Goal: Task Accomplishment & Management: Complete application form

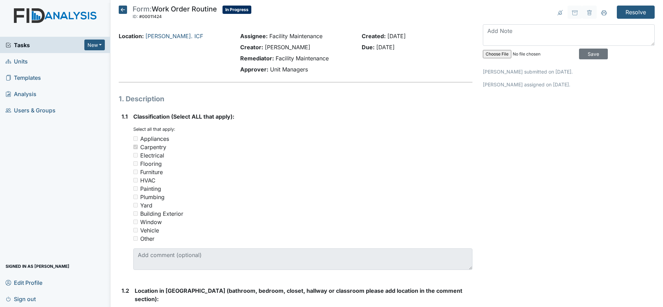
scroll to position [260, 0]
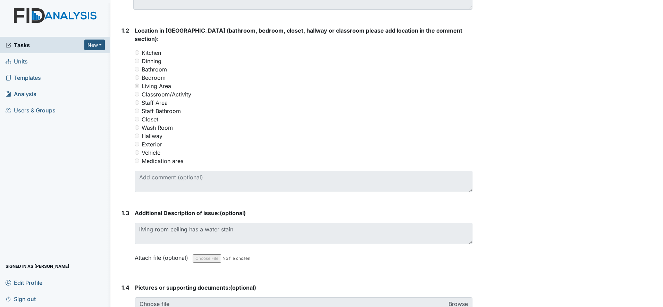
drag, startPoint x: 5, startPoint y: 1, endPoint x: 17, endPoint y: 122, distance: 121.7
click at [17, 122] on div "Tasks New Form Inspection Document Bundle Units Templates Analysis Users & Grou…" at bounding box center [55, 172] width 110 height 270
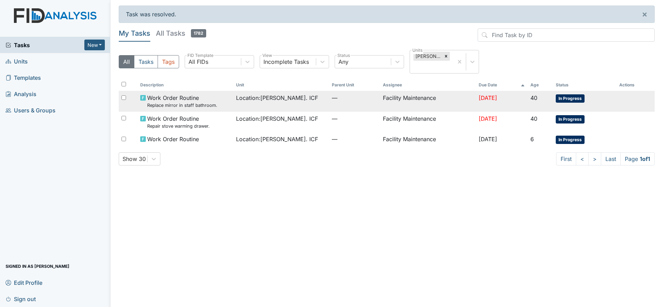
click at [166, 101] on span "Work Order Routine Replace mirror in staff bathroom." at bounding box center [182, 101] width 70 height 15
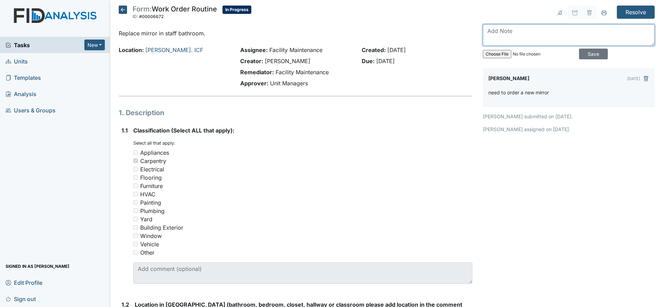
click at [490, 32] on textarea at bounding box center [569, 35] width 172 height 22
type textarea "m"
type textarea "mirror is replace"
click at [579, 54] on input "Save" at bounding box center [593, 54] width 29 height 11
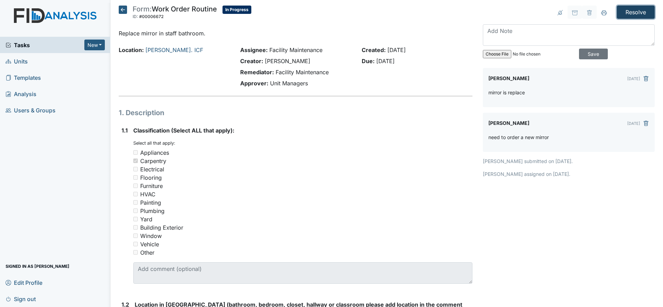
click at [618, 12] on input "Resolve" at bounding box center [636, 12] width 38 height 13
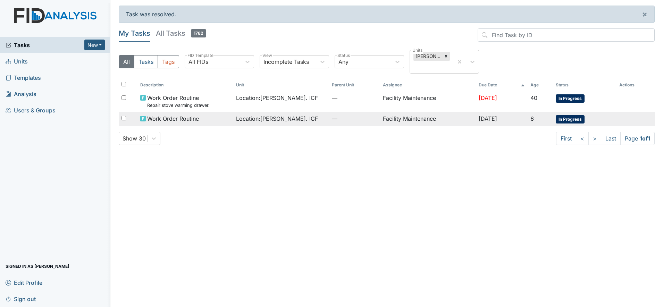
click at [405, 119] on td "Facility Maintenance" at bounding box center [428, 119] width 96 height 15
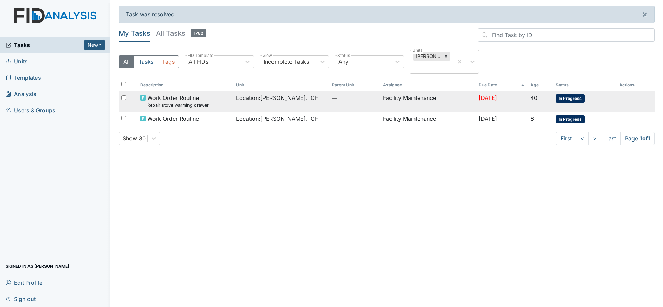
click at [191, 100] on span "Work Order Routine Repair stove warming drawer." at bounding box center [178, 101] width 62 height 15
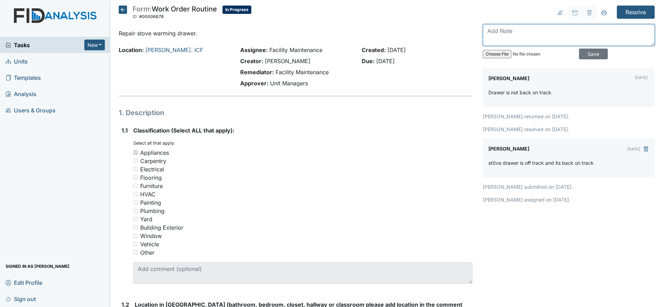
click at [489, 32] on textarea at bounding box center [569, 35] width 172 height 22
type textarea "warmer drawer is over weigh with pans and cookie sheets staff correct problem"
click at [584, 51] on input "Save" at bounding box center [593, 54] width 29 height 11
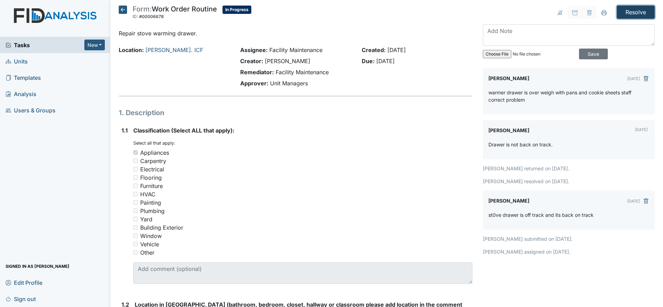
click at [629, 6] on input "Resolve" at bounding box center [636, 12] width 38 height 13
